Goal: Task Accomplishment & Management: Manage account settings

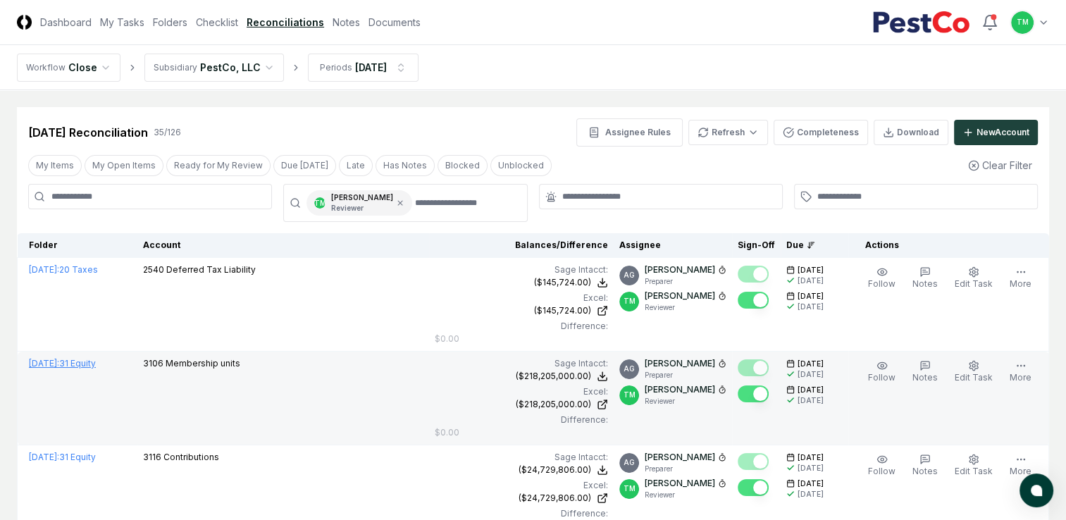
drag, startPoint x: 121, startPoint y: 165, endPoint x: 51, endPoint y: 373, distance: 220.1
click at [121, 165] on button "My Open Items" at bounding box center [124, 165] width 79 height 21
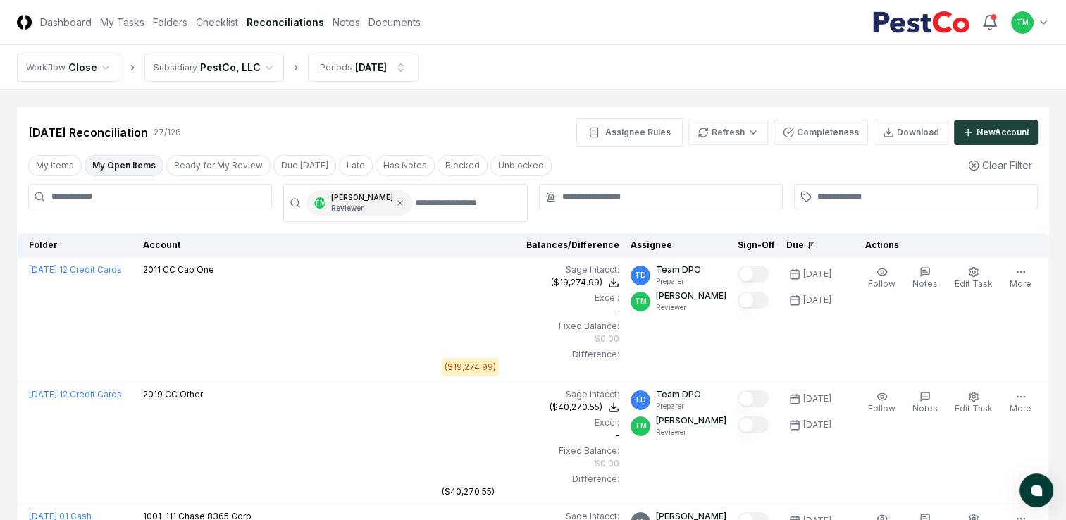
drag, startPoint x: 225, startPoint y: 19, endPoint x: 209, endPoint y: 158, distance: 139.7
click at [225, 19] on link "Checklist" at bounding box center [217, 22] width 42 height 15
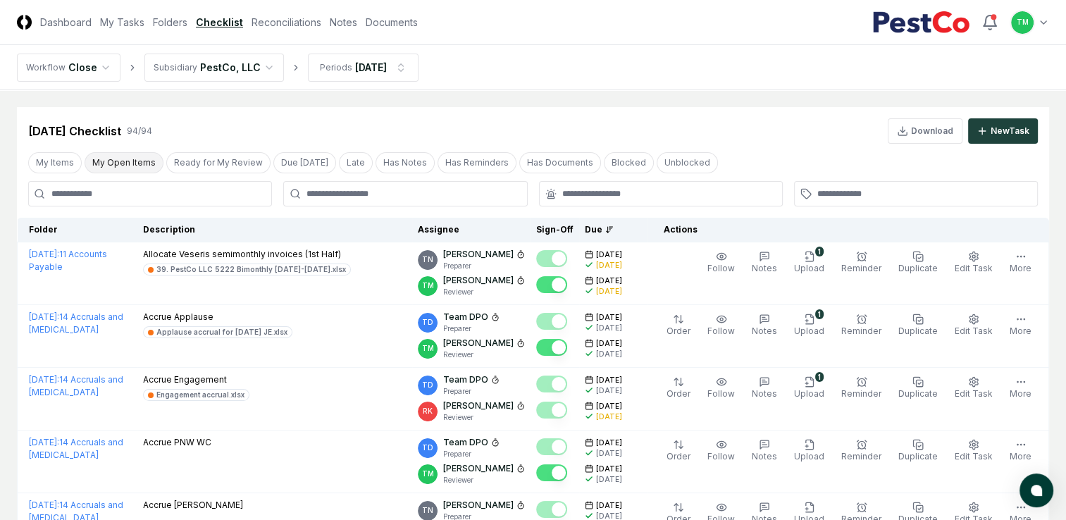
click at [130, 162] on button "My Open Items" at bounding box center [124, 162] width 79 height 21
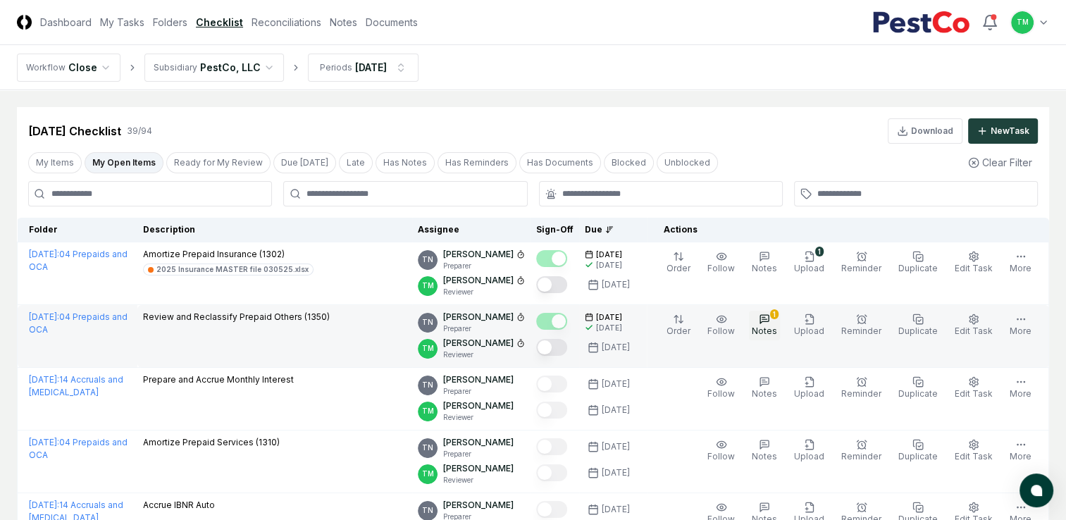
click at [769, 321] on icon "button" at bounding box center [764, 319] width 8 height 8
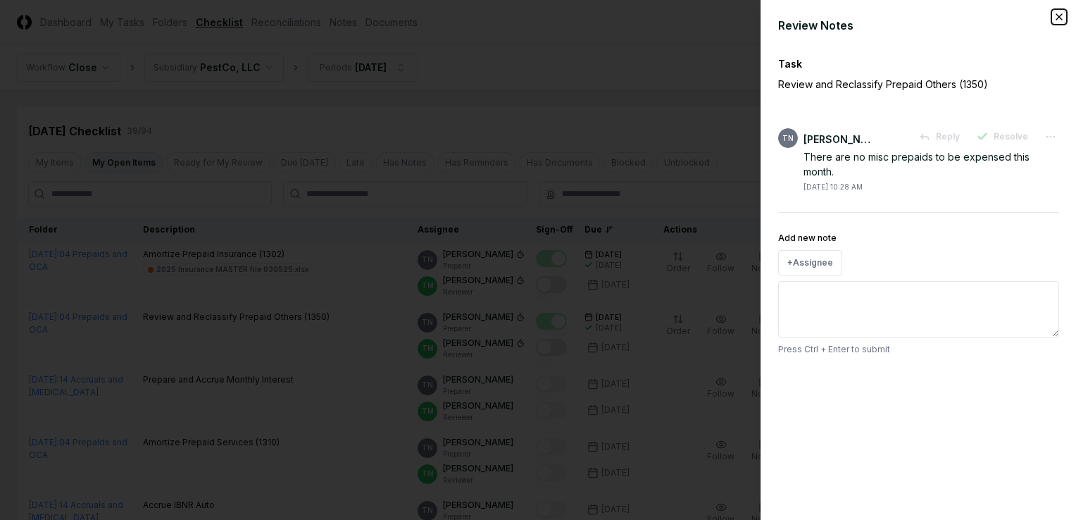
click at [1059, 15] on icon "button" at bounding box center [1060, 17] width 6 height 6
